Goal: Transaction & Acquisition: Purchase product/service

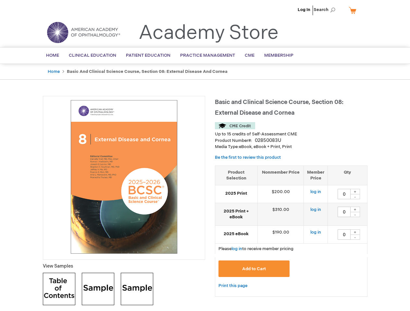
click at [205, 156] on div at bounding box center [124, 178] width 162 height 164
click at [326, 10] on span "Search" at bounding box center [325, 9] width 25 height 13
click at [291, 231] on td "$190.00" at bounding box center [280, 235] width 46 height 18
click at [355, 192] on div "+" at bounding box center [355, 192] width 10 height 6
click at [355, 197] on div "-" at bounding box center [355, 196] width 10 height 5
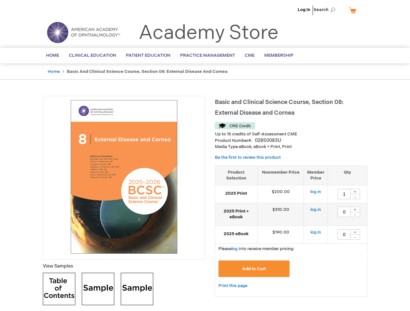
type input "0"
click at [355, 209] on div "+" at bounding box center [355, 210] width 10 height 6
click at [355, 215] on div "-" at bounding box center [355, 214] width 10 height 5
type input "0"
click at [355, 232] on div "+" at bounding box center [355, 233] width 10 height 6
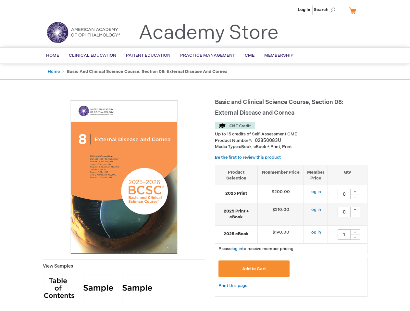
click at [355, 237] on div "-" at bounding box center [355, 237] width 10 height 5
type input "0"
